Goal: Go to known website: Go to known website

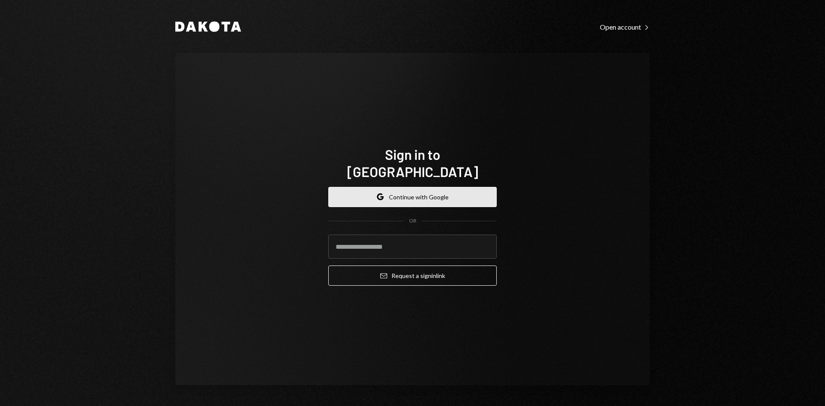
click at [389, 196] on button "Google Continue with Google" at bounding box center [412, 197] width 169 height 20
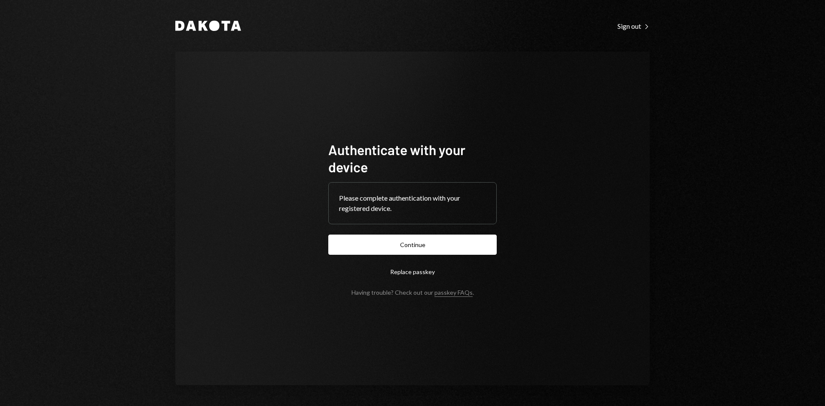
click at [351, 237] on button "Continue" at bounding box center [412, 245] width 169 height 20
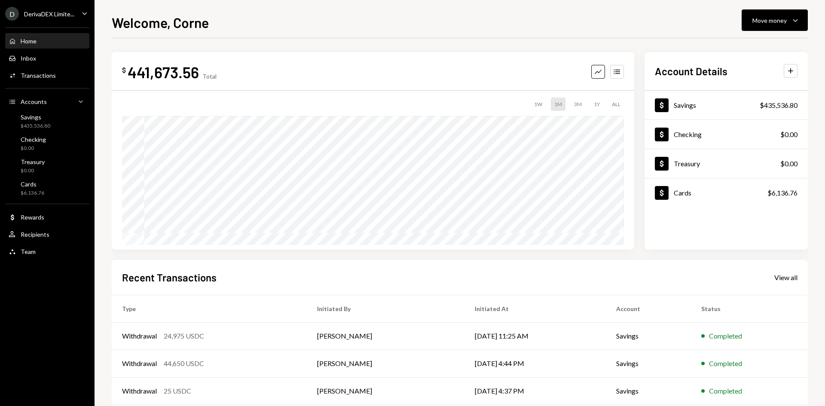
click at [61, 14] on div "DerivaDEX Limite..." at bounding box center [49, 13] width 50 height 7
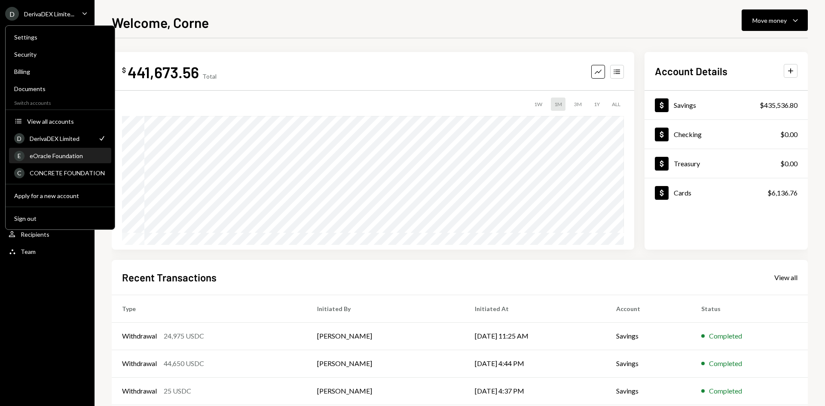
click at [51, 153] on div "eOracle Foundation" at bounding box center [68, 155] width 77 height 7
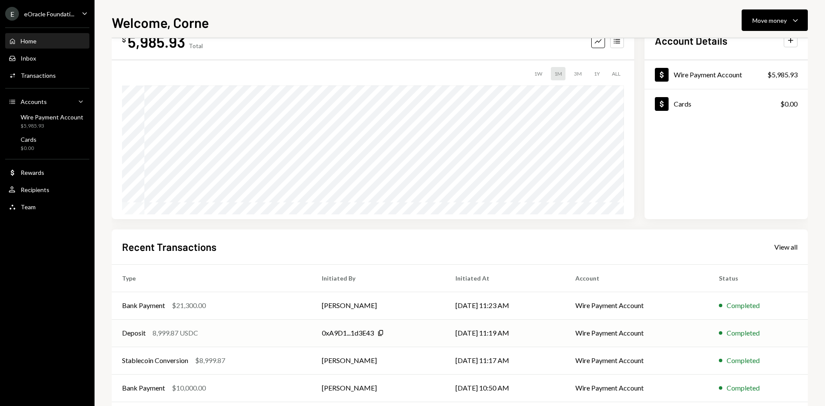
scroll to position [71, 0]
